Goal: Task Accomplishment & Management: Manage account settings

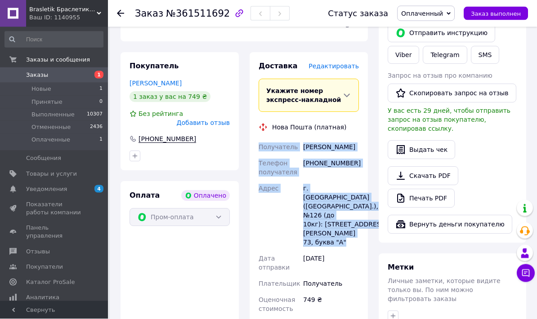
scroll to position [171, 0]
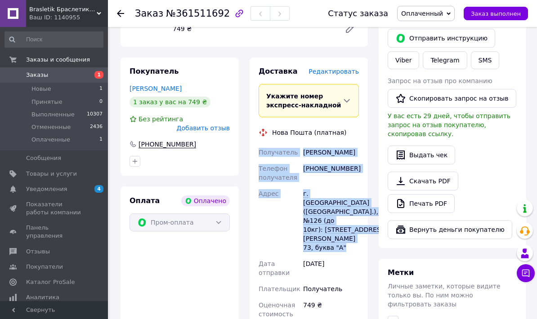
click at [427, 10] on span "Оплаченный" at bounding box center [422, 13] width 42 height 7
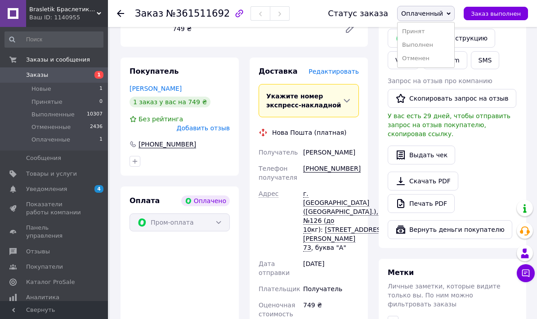
click at [423, 30] on li "Принят" at bounding box center [426, 31] width 57 height 13
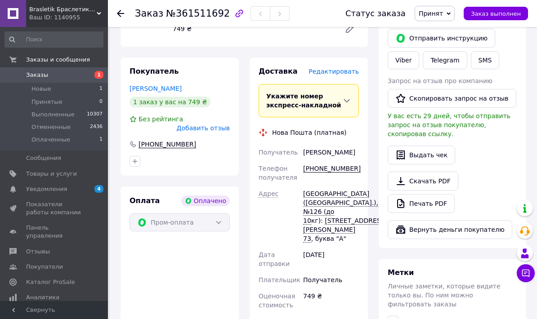
click at [40, 91] on span "Новые" at bounding box center [41, 89] width 20 height 8
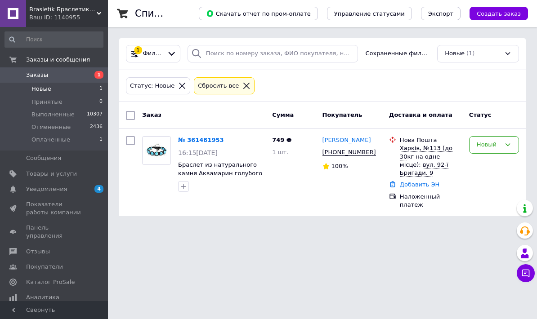
click at [193, 140] on link "№ 361481953" at bounding box center [201, 140] width 46 height 7
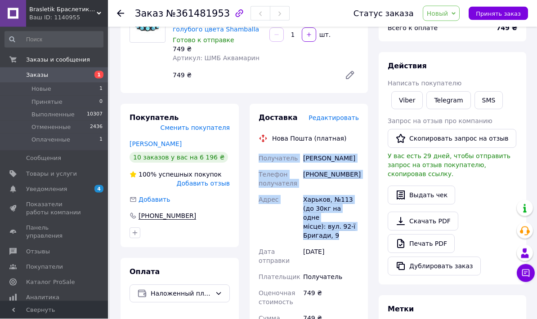
scroll to position [73, 0]
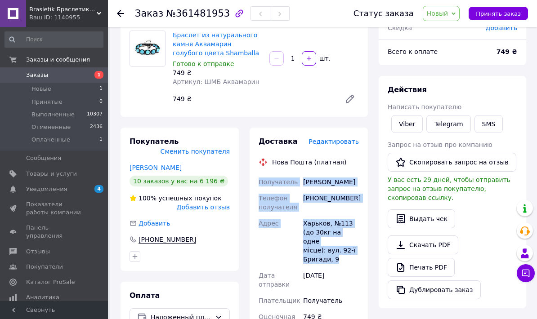
click at [500, 13] on span "Принять заказ" at bounding box center [498, 13] width 45 height 7
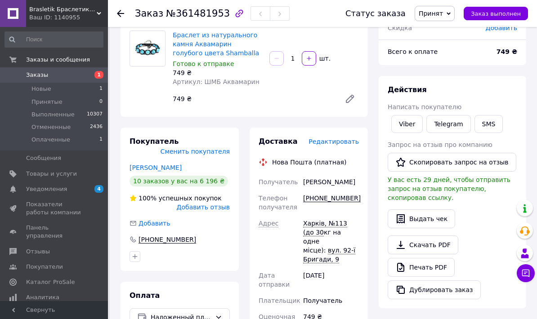
click at [39, 90] on span "Новые" at bounding box center [41, 89] width 20 height 8
